Goal: Understand process/instructions: Learn how to perform a task or action

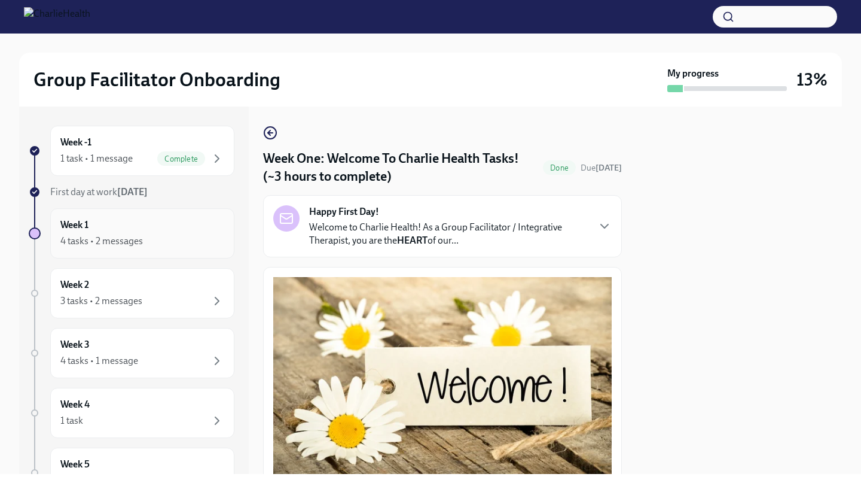
click at [136, 249] on div "Week 1 4 tasks • 2 messages" at bounding box center [142, 233] width 184 height 50
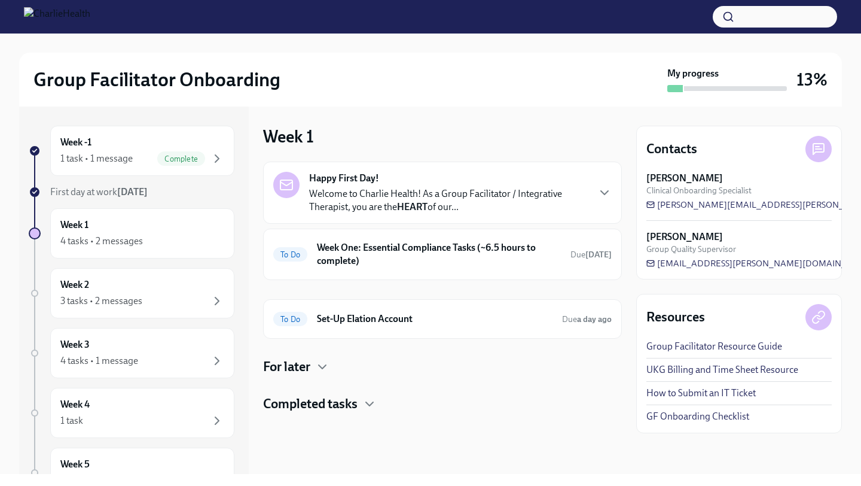
click at [460, 208] on p "Welcome to Charlie Health! As a Group Facilitator / Integrative Therapist, you …" at bounding box center [448, 200] width 279 height 26
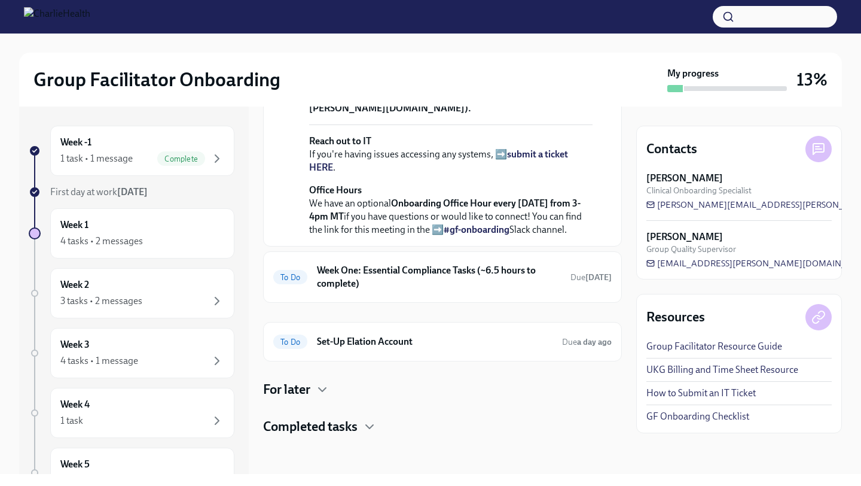
scroll to position [511, 0]
click at [400, 281] on h6 "Week One: Essential Compliance Tasks (~6.5 hours to complete)" at bounding box center [439, 277] width 244 height 26
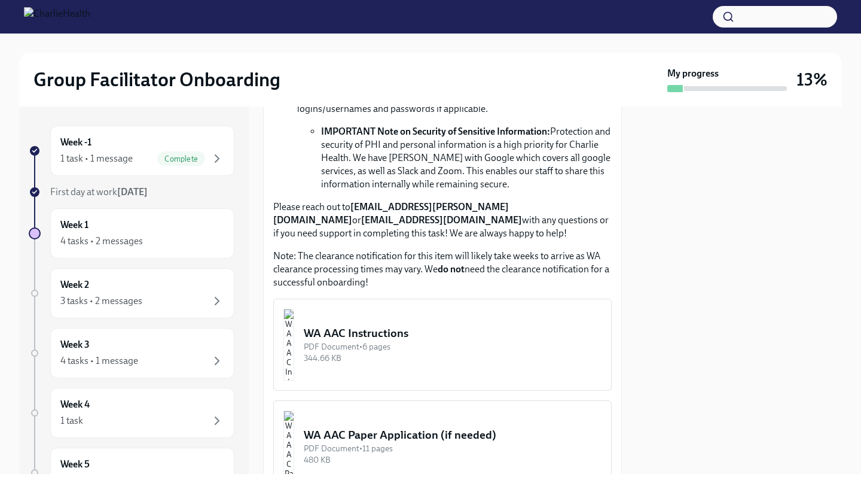
scroll to position [910, 0]
click at [294, 337] on img "button" at bounding box center [289, 344] width 11 height 72
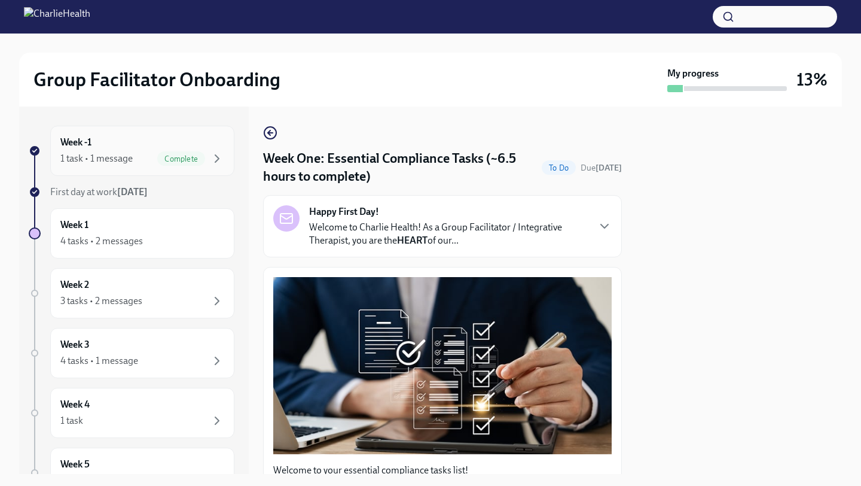
click at [174, 141] on div "Week -1 1 task • 1 message Complete" at bounding box center [142, 151] width 164 height 30
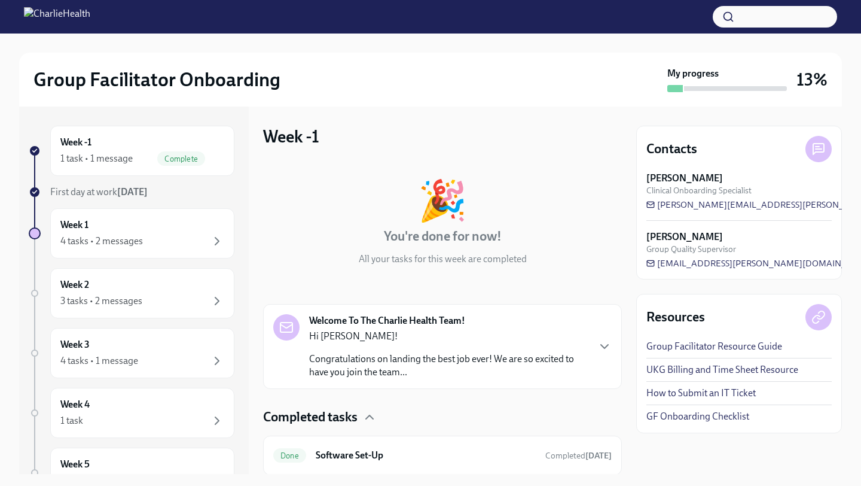
scroll to position [39, 0]
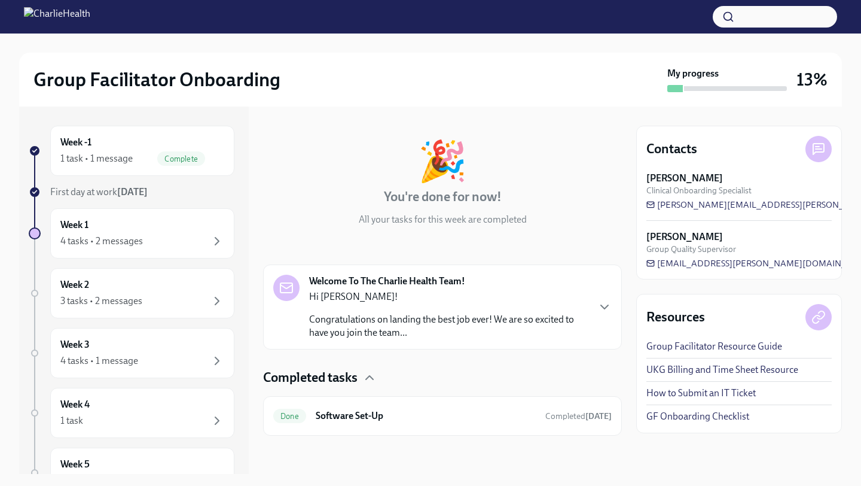
click at [381, 330] on p "Congratulations on landing the best job ever! We are so excited to have you joi…" at bounding box center [448, 326] width 279 height 26
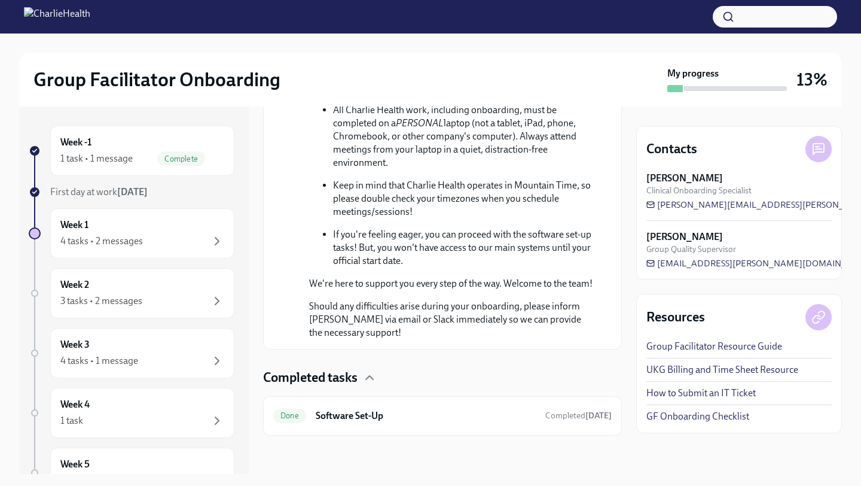
scroll to position [718, 0]
click at [361, 422] on h6 "Software Set-Up" at bounding box center [426, 415] width 220 height 13
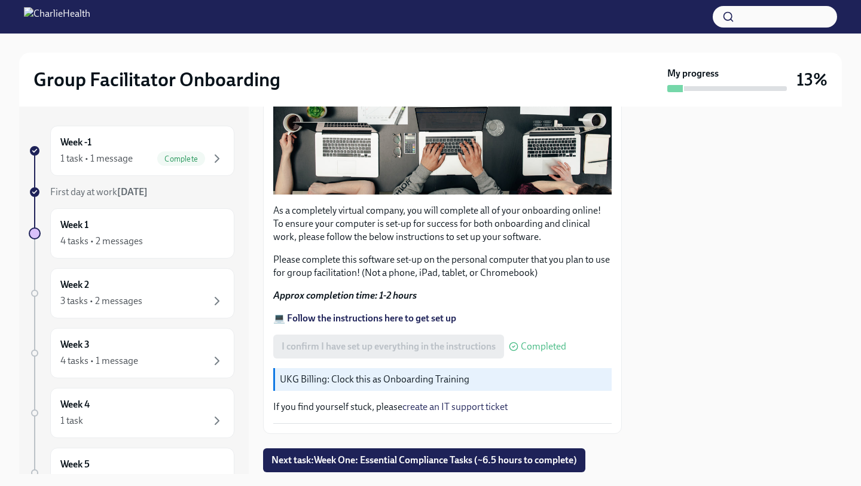
scroll to position [324, 0]
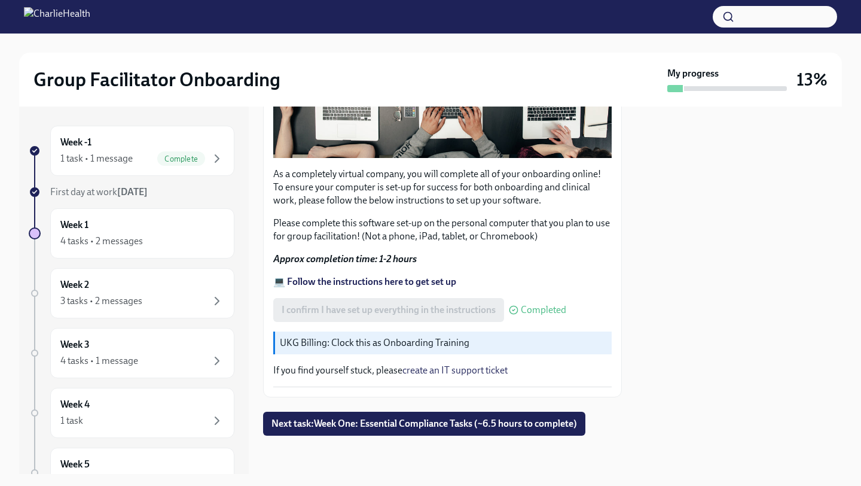
click at [389, 283] on strong "💻 Follow the instructions here to get set up" at bounding box center [364, 281] width 183 height 11
